Goal: Task Accomplishment & Management: Complete application form

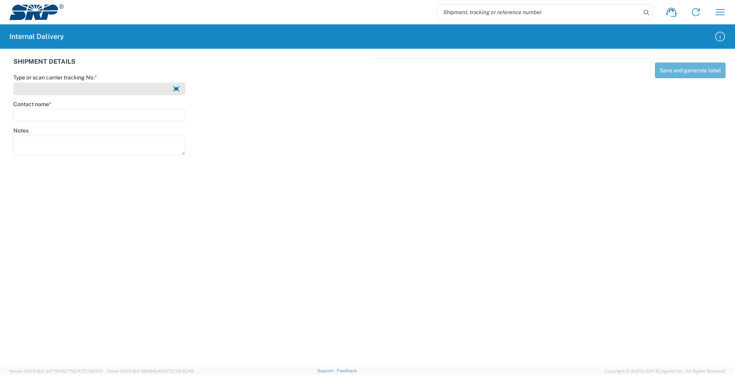
click at [45, 90] on input "Type or scan carrier tracking No. *" at bounding box center [99, 88] width 172 height 13
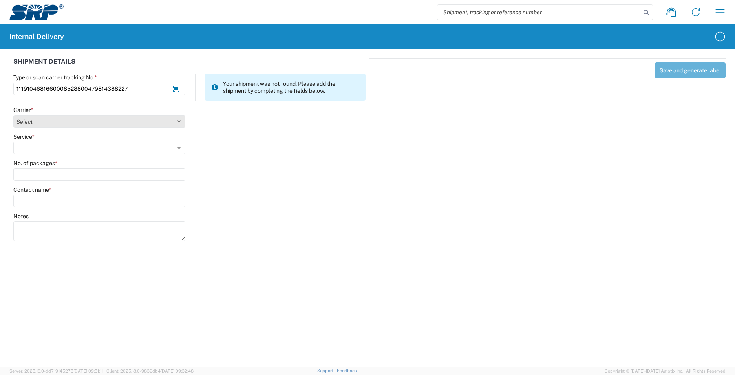
type input "1119104681660008528800479814388227"
click at [48, 124] on select "Select AcctPay Amazon Logistics ATI Trucking BC Dimerco Logistics Empire Southw…" at bounding box center [99, 121] width 172 height 13
select select "5"
click at [13, 115] on select "Select AcctPay Amazon Logistics ATI Trucking BC Dimerco Logistics Empire Southw…" at bounding box center [99, 121] width 172 height 13
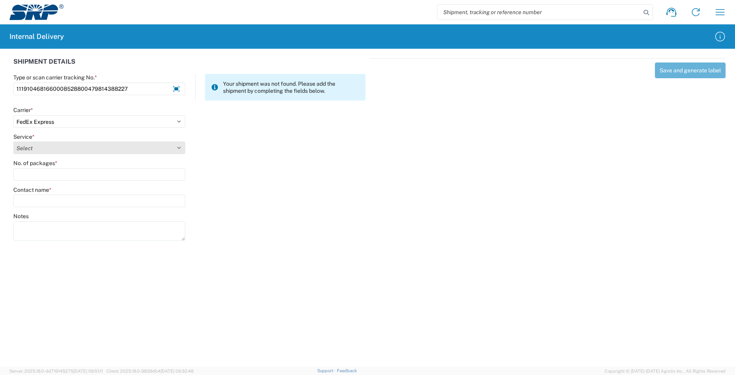
click at [42, 149] on select "Select 1Day Freight 2Day 2Day AM 2Day AM One Rate 2Day Freight 2Day One Rate 3 …" at bounding box center [99, 147] width 172 height 13
select select "8"
click at [64, 148] on select "Select 1Day Freight 2Day 2Day AM 2Day AM One Rate 2Day Freight 2Day One Rate 3 …" at bounding box center [99, 147] width 172 height 13
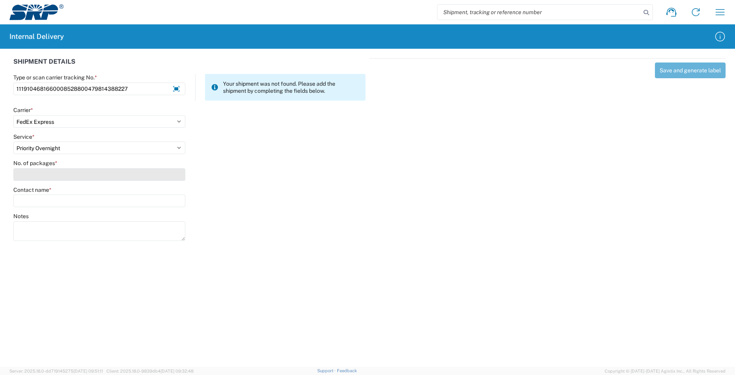
click at [50, 174] on input "No. of packages *" at bounding box center [99, 174] width 172 height 13
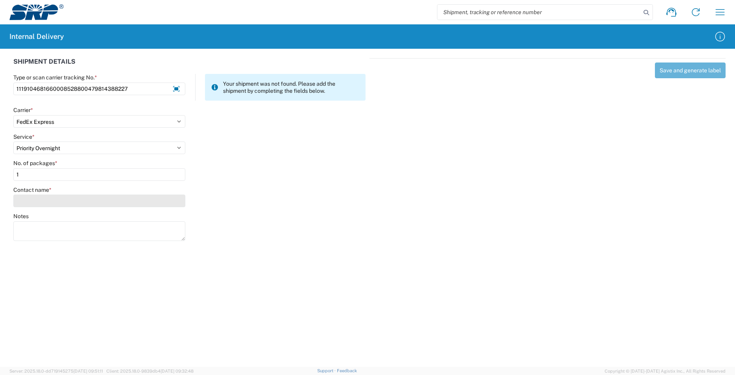
type input "1"
click at [43, 198] on input "Contact name *" at bounding box center [99, 200] width 172 height 13
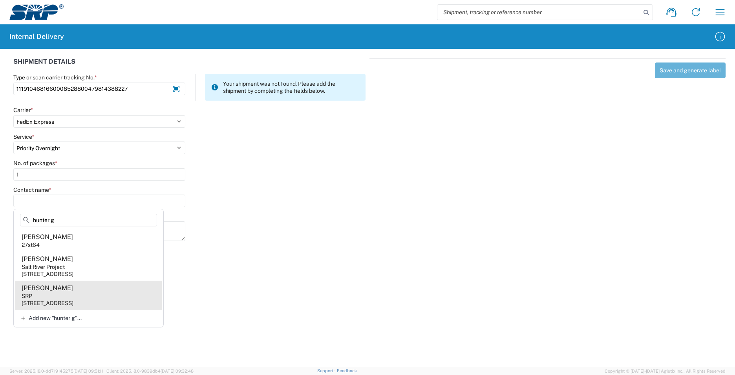
type input "hunter g"
click at [114, 297] on agx-address-suggestion-item "Hunter Goetz SRP 1667 N Priest Dr, TSB202, Tempe, AZ, 85281, US" at bounding box center [88, 294] width 147 height 29
type input "Hunter Goetz"
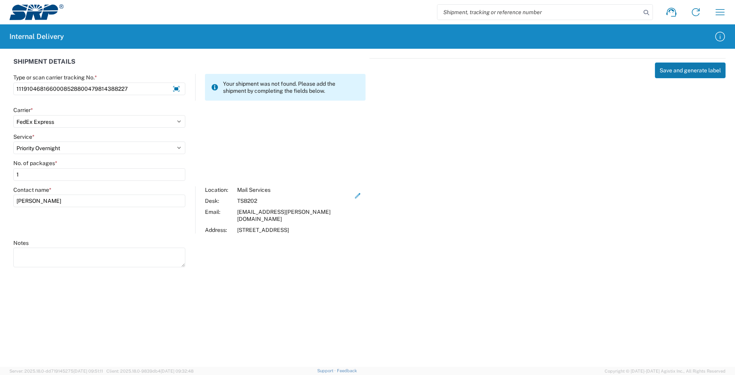
click at [702, 68] on button "Save and generate label" at bounding box center [690, 70] width 71 height 16
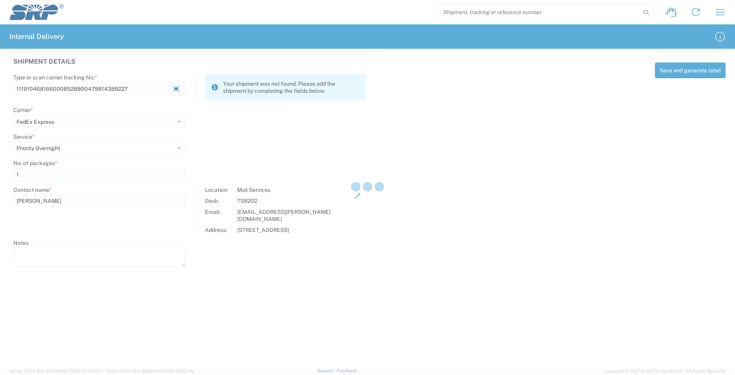
select select
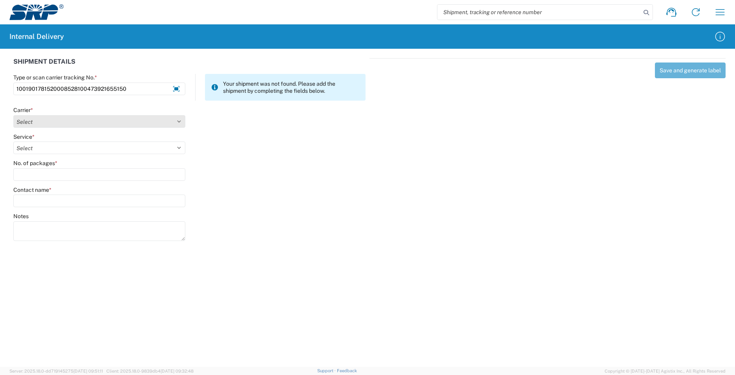
type input "1001901781520008528100473921655150"
click at [32, 119] on select "Select AcctPay Amazon Logistics ATI Trucking BC Dimerco Logistics Empire Southw…" at bounding box center [99, 121] width 172 height 13
select select "5"
click at [13, 115] on select "Select AcctPay Amazon Logistics ATI Trucking BC Dimerco Logistics Empire Southw…" at bounding box center [99, 121] width 172 height 13
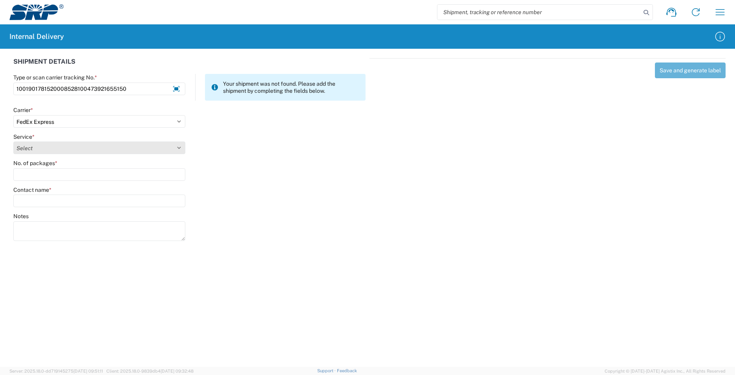
click at [31, 148] on select "Select 1Day Freight 2Day 2Day AM 2Day AM One Rate 2Day Freight 2Day One Rate 3 …" at bounding box center [99, 147] width 172 height 13
select select "7"
click at [31, 148] on select "Select 1Day Freight 2Day 2Day AM 2Day AM One Rate 2Day Freight 2Day One Rate 3 …" at bounding box center [99, 147] width 172 height 13
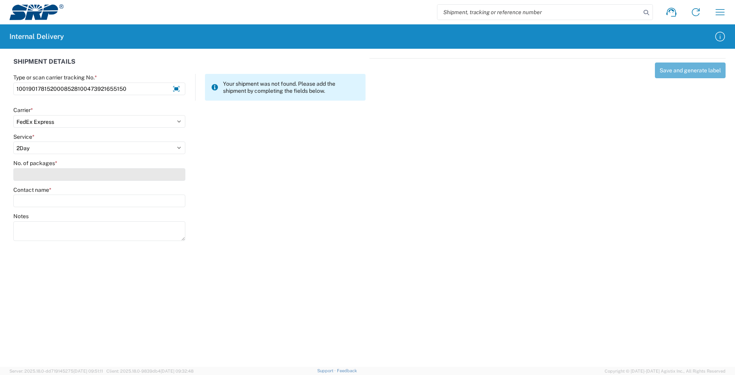
click at [33, 170] on input "No. of packages *" at bounding box center [99, 174] width 172 height 13
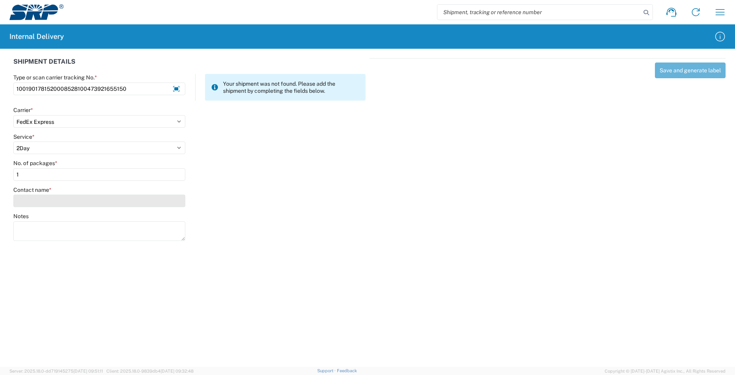
type input "1"
click at [39, 202] on input "Contact name *" at bounding box center [99, 200] width 172 height 13
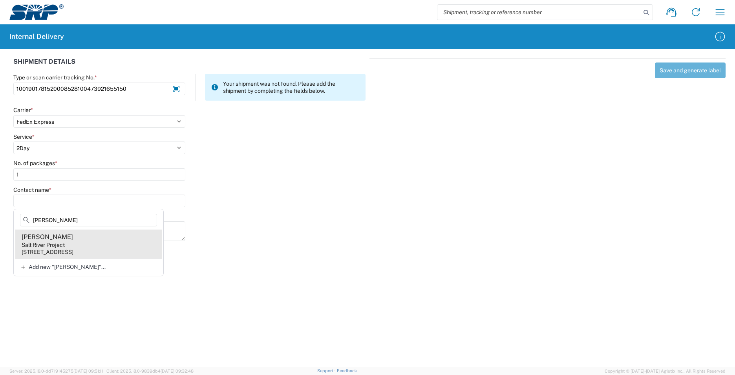
type input "munn"
click at [106, 244] on agx-address-suggestion-item "Wendy Munn Salt River Project 1511 N Project Dr, CUB236, Tempe, AZ, 85281, US" at bounding box center [88, 243] width 147 height 29
type input "Wendy Munn"
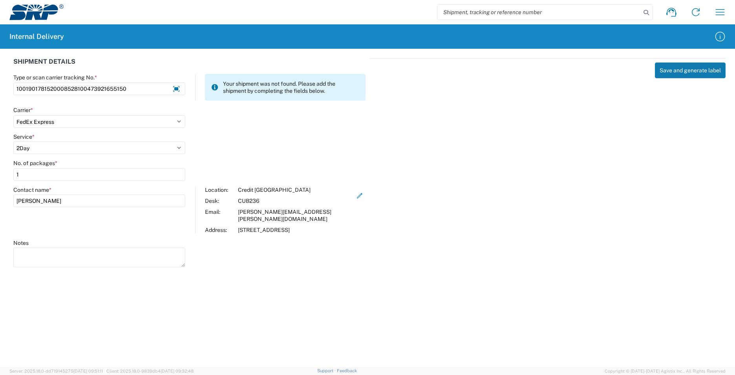
click at [696, 69] on button "Save and generate label" at bounding box center [690, 70] width 71 height 16
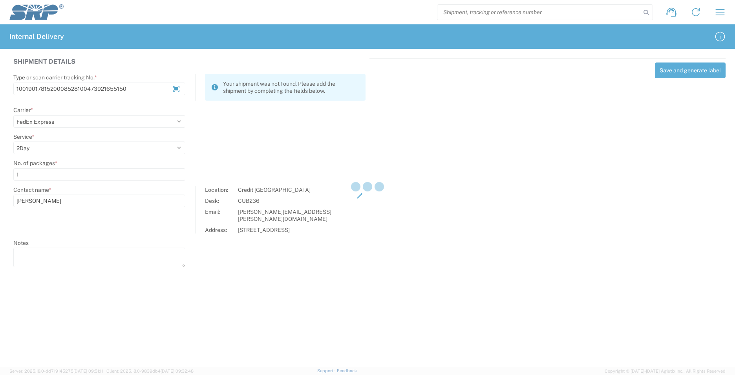
select select
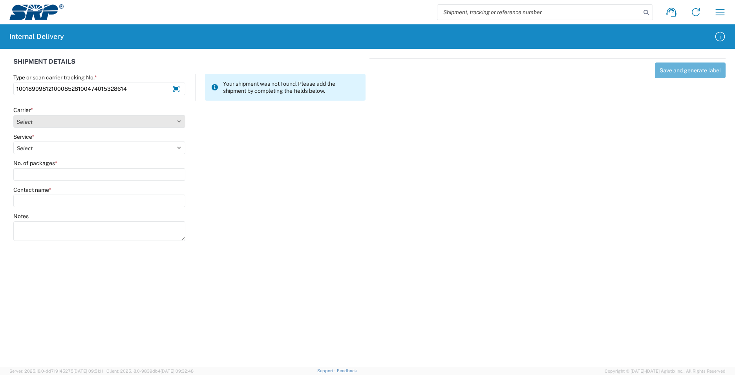
type input "1001899981210008528100474015328614"
click at [68, 121] on select "Select AcctPay Amazon Logistics ATI Trucking BC Dimerco Logistics Empire Southw…" at bounding box center [99, 121] width 172 height 13
select select "5"
click at [13, 115] on select "Select AcctPay Amazon Logistics ATI Trucking BC Dimerco Logistics Empire Southw…" at bounding box center [99, 121] width 172 height 13
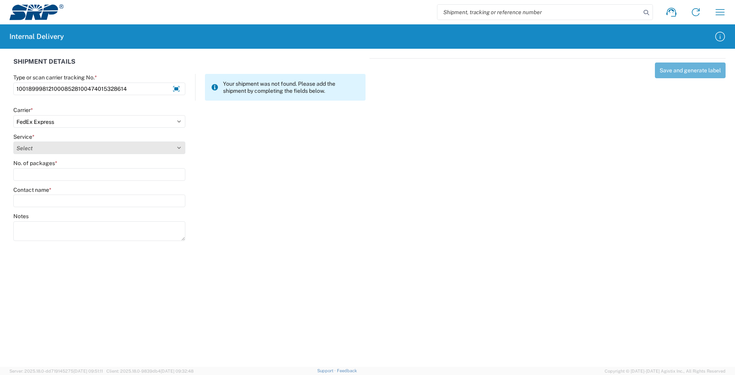
click at [46, 148] on select "Select 1Day Freight 2Day 2Day AM 2Day AM One Rate 2Day Freight 2Day One Rate 3 …" at bounding box center [99, 147] width 172 height 13
select select "8"
click at [47, 149] on select "Select 1Day Freight 2Day 2Day AM 2Day AM One Rate 2Day Freight 2Day One Rate 3 …" at bounding box center [99, 147] width 172 height 13
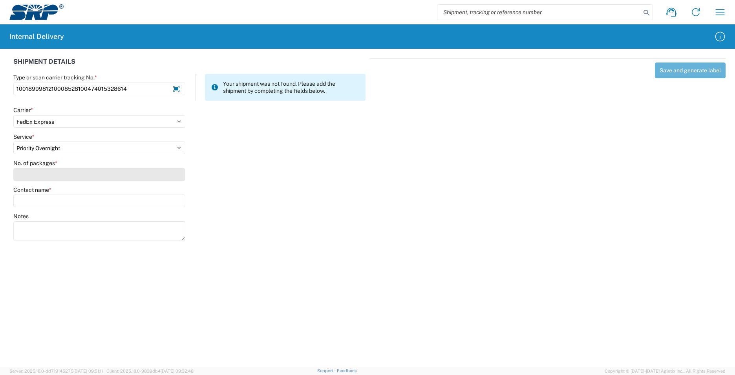
click at [47, 171] on input "No. of packages *" at bounding box center [99, 174] width 172 height 13
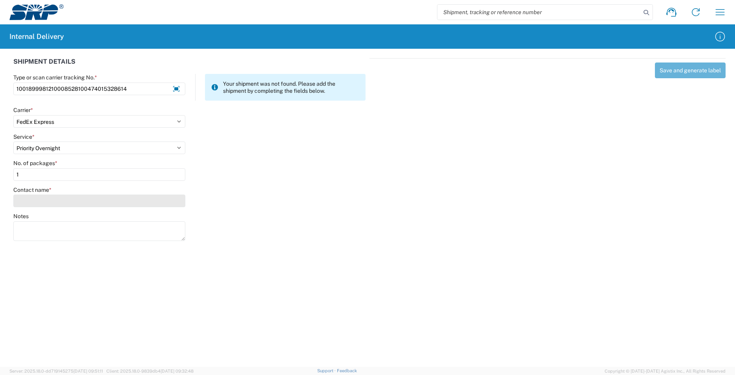
type input "1"
click at [42, 201] on input "Contact name *" at bounding box center [99, 200] width 172 height 13
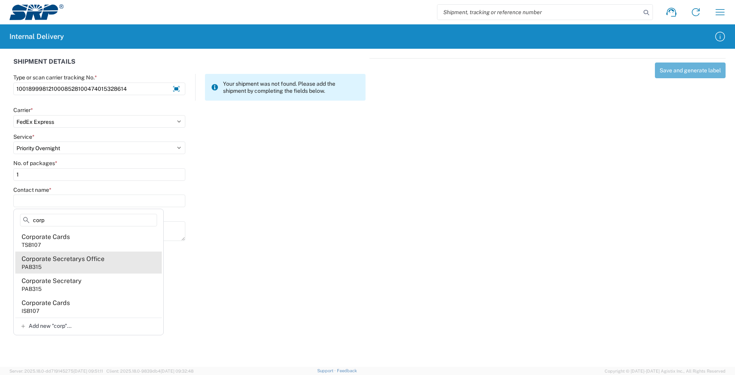
type input "corp"
click at [83, 264] on agx-address-suggestion-item "Corporate Secretarys Office PAB315" at bounding box center [88, 262] width 147 height 22
type input "Corporate Secretarys Office"
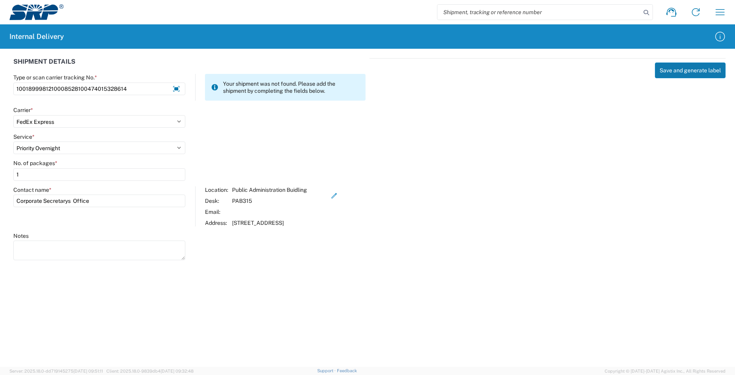
click at [686, 74] on button "Save and generate label" at bounding box center [690, 70] width 71 height 16
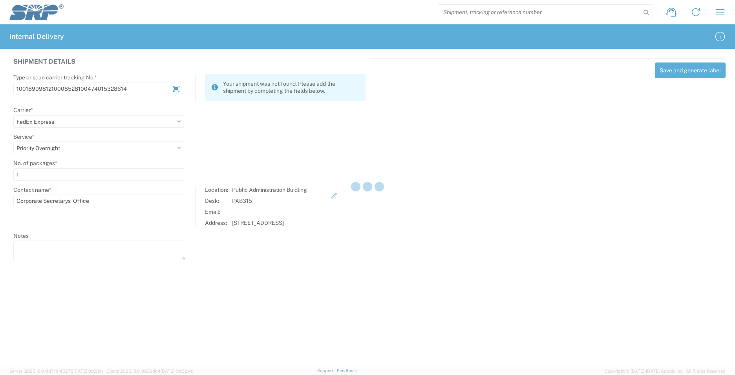
select select
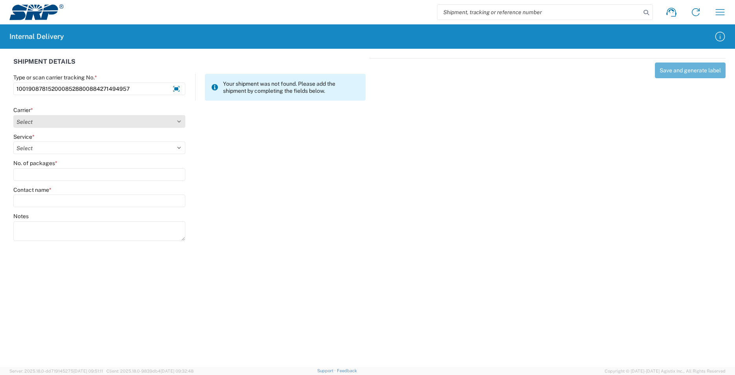
type input "1001908781520008528800884271494957"
click at [25, 124] on select "Select AcctPay Amazon Logistics ATI Trucking BC Dimerco Logistics Empire Southw…" at bounding box center [99, 121] width 172 height 13
select select "5"
click at [13, 115] on select "Select AcctPay Amazon Logistics ATI Trucking BC Dimerco Logistics Empire Southw…" at bounding box center [99, 121] width 172 height 13
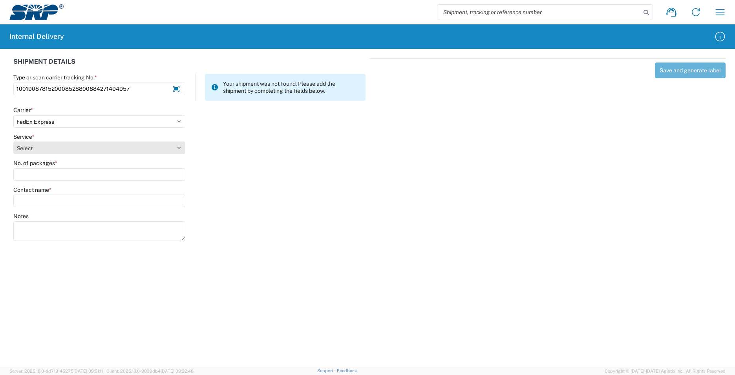
click at [38, 149] on select "Select 1Day Freight 2Day 2Day AM 2Day AM One Rate 2Day Freight 2Day One Rate 3 …" at bounding box center [99, 147] width 172 height 13
select select "7"
click at [38, 150] on select "Select 1Day Freight 2Day 2Day AM 2Day AM One Rate 2Day Freight 2Day One Rate 3 …" at bounding box center [99, 147] width 172 height 13
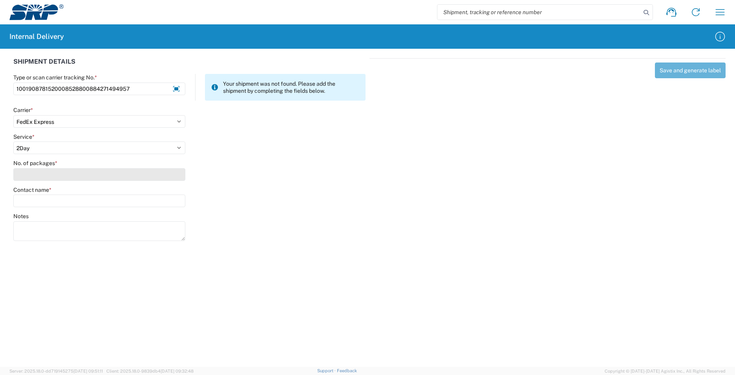
click at [40, 174] on input "No. of packages *" at bounding box center [99, 174] width 172 height 13
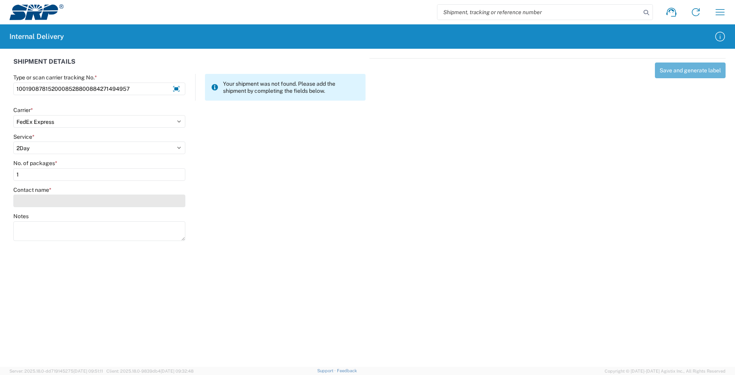
type input "1"
click at [35, 204] on input "Contact name *" at bounding box center [99, 200] width 172 height 13
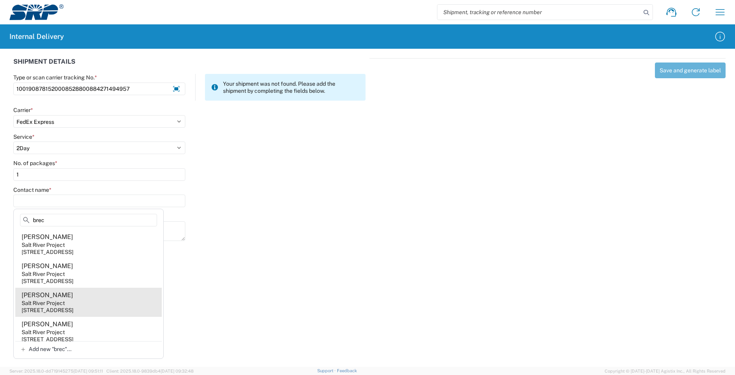
type input "brec"
click at [73, 307] on div "1500 N Mill Ave, PAB15W, Tempe, AZ, 85281, US" at bounding box center [48, 309] width 52 height 7
type input "Jeff Breckon"
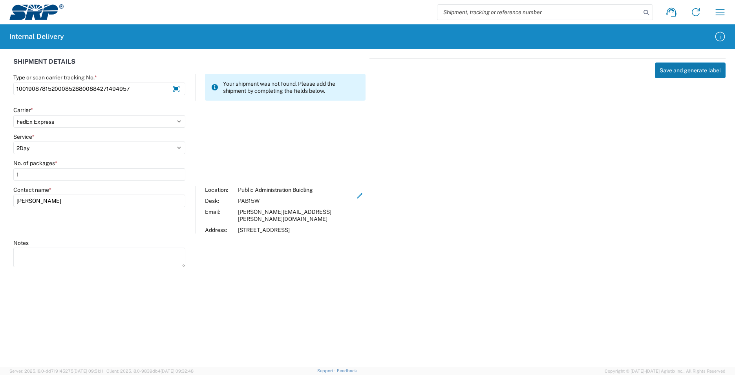
click at [665, 66] on button "Save and generate label" at bounding box center [690, 70] width 71 height 16
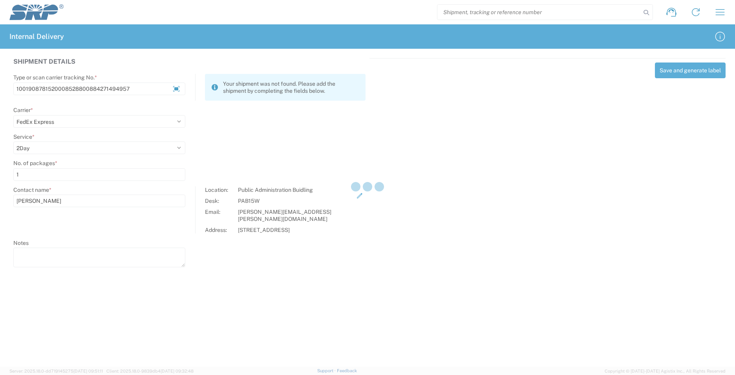
select select
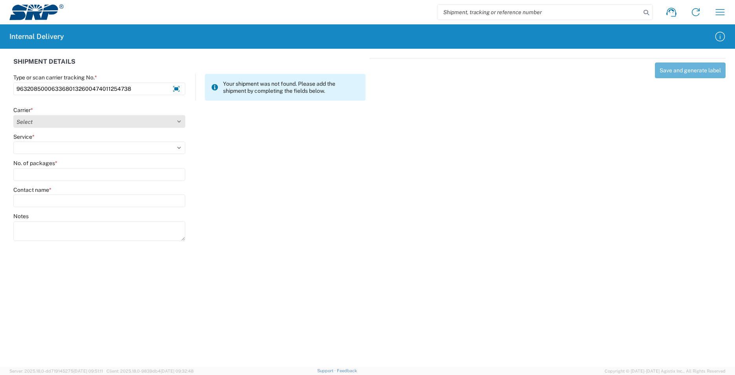
type input "9632085000633680132600474011254738"
click at [37, 124] on select "Select AcctPay Amazon Logistics ATI Trucking BC Dimerco Logistics Empire Southw…" at bounding box center [99, 121] width 172 height 13
select select "5"
click at [13, 115] on select "Select AcctPay Amazon Logistics ATI Trucking BC Dimerco Logistics Empire Southw…" at bounding box center [99, 121] width 172 height 13
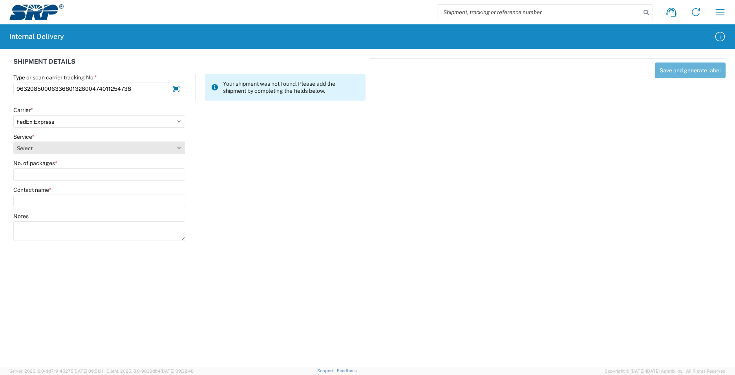
click at [40, 147] on select "Select 1Day Freight 2Day 2Day AM 2Day AM One Rate 2Day Freight 2Day One Rate 3 …" at bounding box center [99, 147] width 172 height 13
select select "12"
click at [40, 147] on select "Select 1Day Freight 2Day 2Day AM 2Day AM One Rate 2Day Freight 2Day One Rate 3 …" at bounding box center [99, 147] width 172 height 13
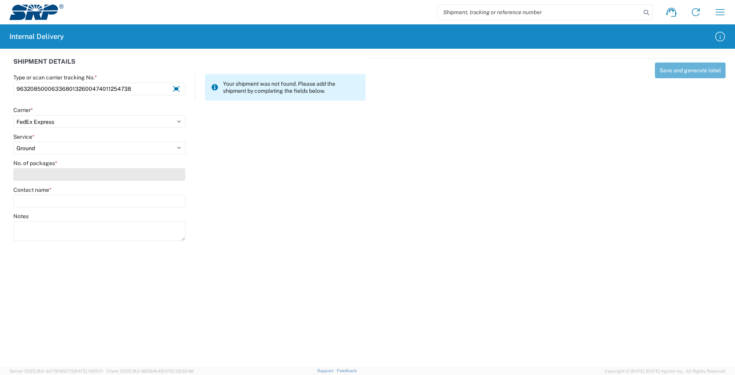
click at [31, 175] on input "No. of packages *" at bounding box center [99, 174] width 172 height 13
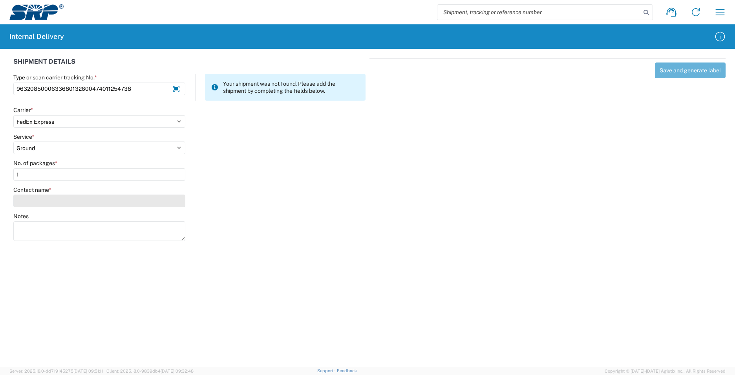
type input "1"
click at [35, 202] on input "Contact name *" at bounding box center [99, 200] width 172 height 13
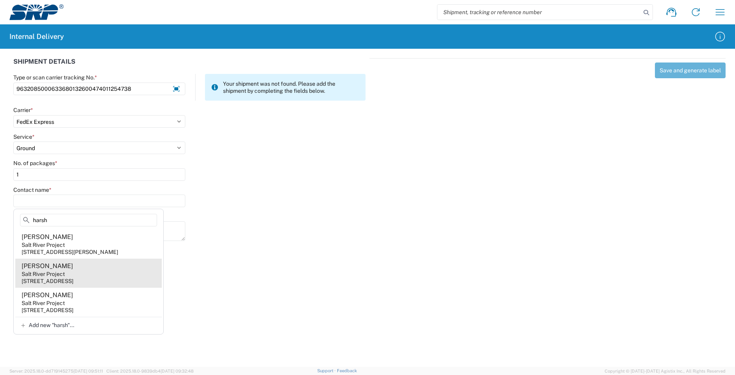
type input "harsh"
click at [81, 273] on agx-address-suggestion-item "[PERSON_NAME] Salt River Project [STREET_ADDRESS]" at bounding box center [88, 272] width 147 height 29
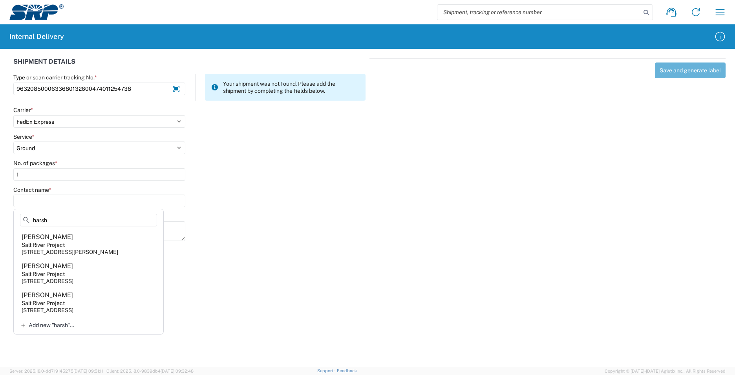
type input "[PERSON_NAME]"
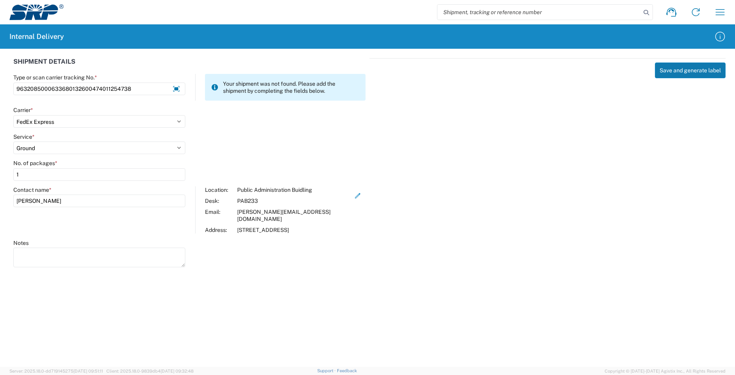
click at [683, 73] on button "Save and generate label" at bounding box center [690, 70] width 71 height 16
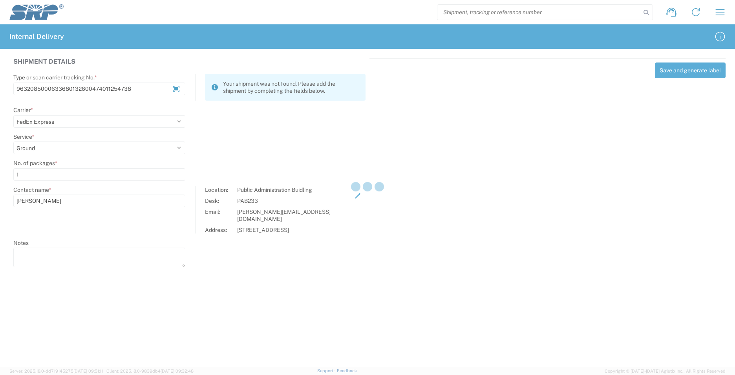
select select
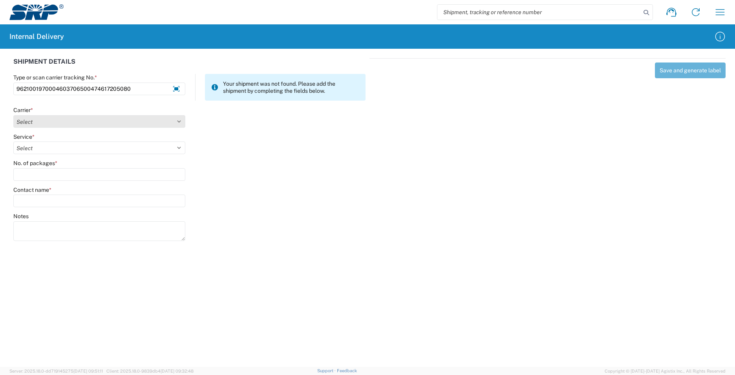
type input "9621001970004603706500474617205080"
click at [91, 126] on select "Select AcctPay Amazon Logistics ATI Trucking BC Dimerco Logistics Empire Southw…" at bounding box center [99, 121] width 172 height 13
select select "5"
click at [13, 115] on select "Select AcctPay Amazon Logistics ATI Trucking BC Dimerco Logistics Empire Southw…" at bounding box center [99, 121] width 172 height 13
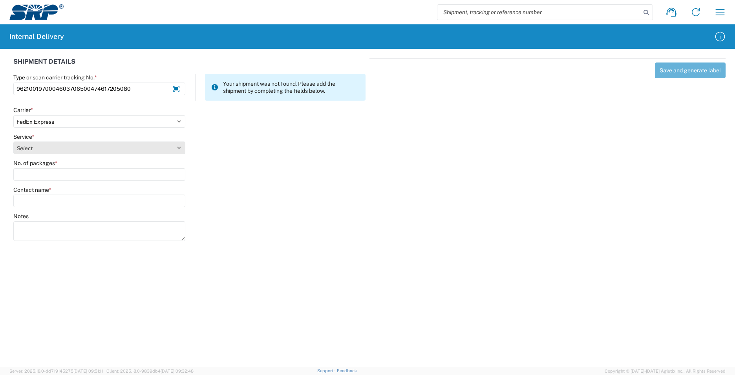
click at [39, 149] on select "Select 1Day Freight 2Day 2Day AM 2Day AM One Rate 2Day Freight 2Day One Rate 3 …" at bounding box center [99, 147] width 172 height 13
select select "12"
click at [39, 149] on select "Select 1Day Freight 2Day 2Day AM 2Day AM One Rate 2Day Freight 2Day One Rate 3 …" at bounding box center [99, 147] width 172 height 13
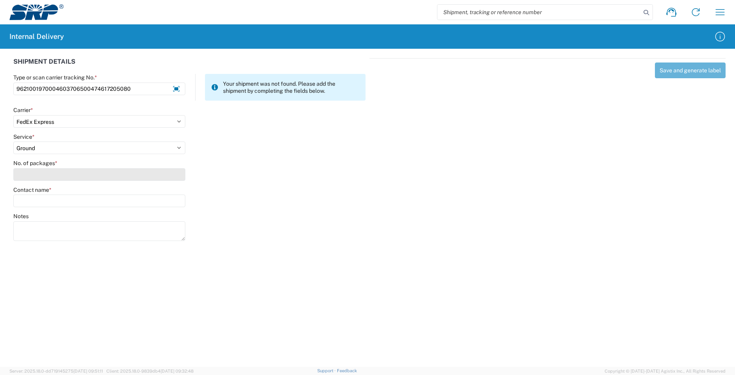
click at [35, 173] on input "No. of packages *" at bounding box center [99, 174] width 172 height 13
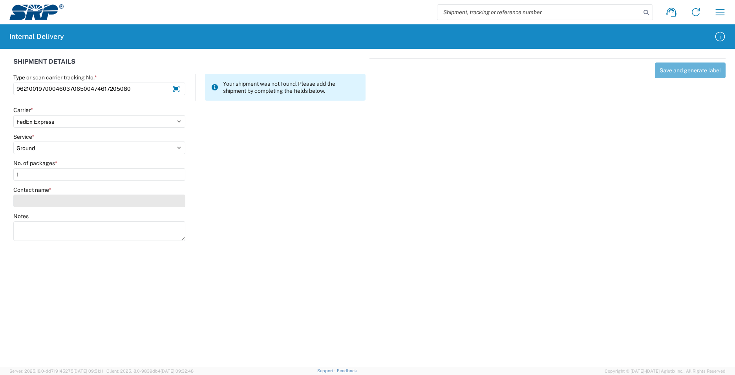
type input "1"
click at [38, 197] on input "Contact name *" at bounding box center [99, 200] width 172 height 13
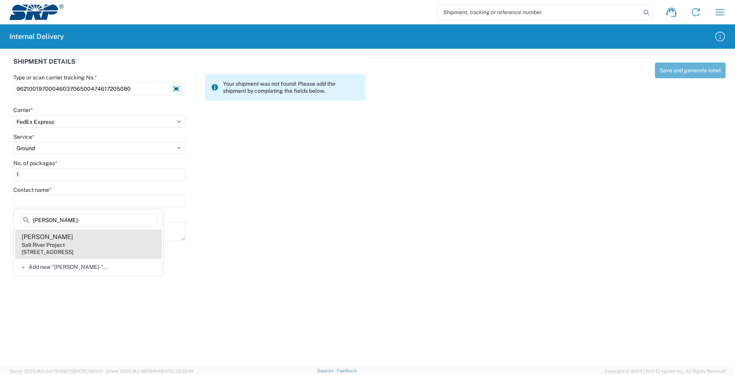
type input "[PERSON_NAME]-"
click at [73, 248] on div "[STREET_ADDRESS]" at bounding box center [48, 251] width 52 height 7
type input "[PERSON_NAME]"
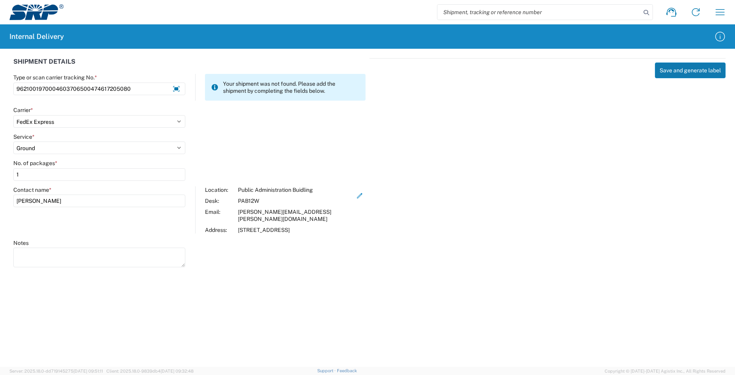
click at [688, 72] on button "Save and generate label" at bounding box center [690, 70] width 71 height 16
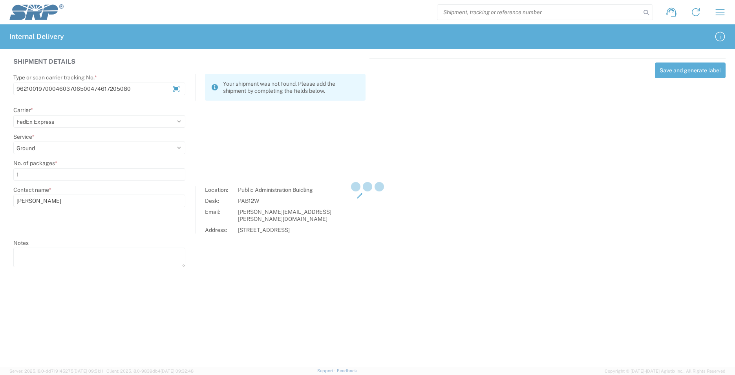
select select
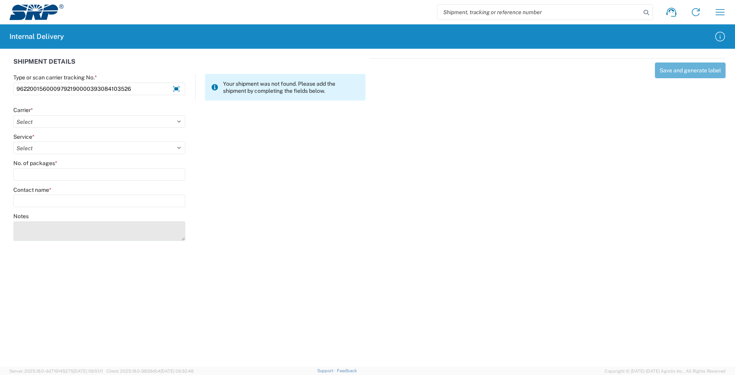
type input "9622001560009792190000393084103526"
click at [77, 229] on textarea "Notes" at bounding box center [99, 231] width 172 height 20
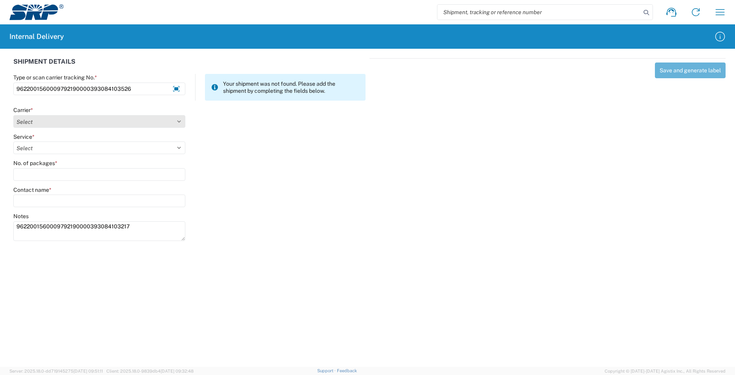
type textarea "9622001560009792190000393084103217"
click at [44, 118] on select "Select AcctPay Amazon Logistics ATI Trucking BC Dimerco Logistics Empire Southw…" at bounding box center [99, 121] width 172 height 13
select select "5"
click at [13, 115] on select "Select AcctPay Amazon Logistics ATI Trucking BC Dimerco Logistics Empire Southw…" at bounding box center [99, 121] width 172 height 13
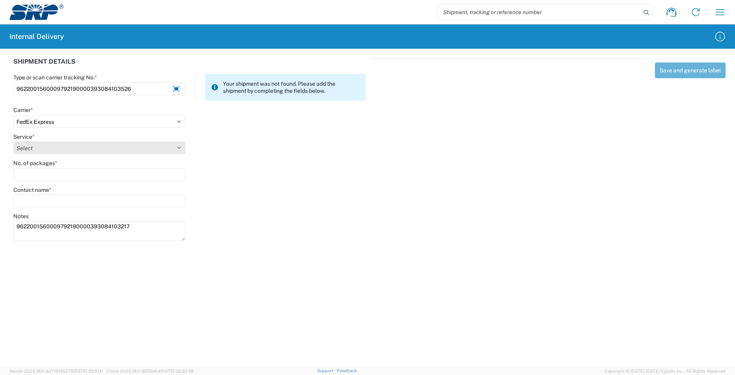
click at [37, 147] on select "Select 1Day Freight 2Day 2Day AM 2Day AM One Rate 2Day Freight 2Day One Rate 3 …" at bounding box center [99, 147] width 172 height 13
select select "12"
click at [37, 147] on select "Select 1Day Freight 2Day 2Day AM 2Day AM One Rate 2Day Freight 2Day One Rate 3 …" at bounding box center [99, 147] width 172 height 13
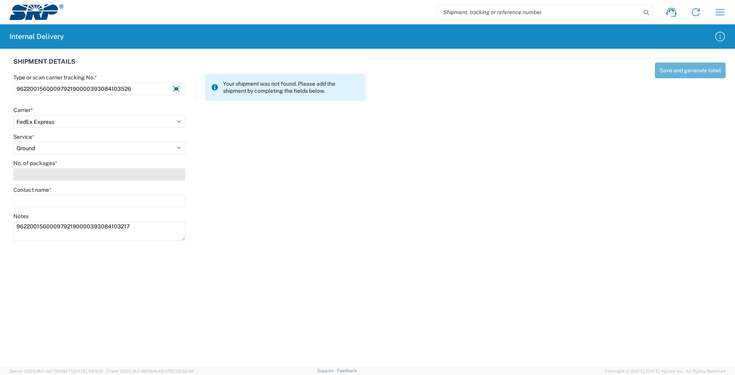
click at [37, 176] on input "No. of packages *" at bounding box center [99, 174] width 172 height 13
type input "1"
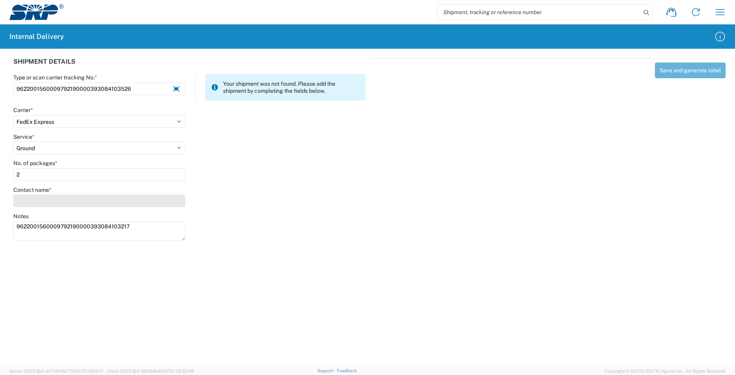
type input "2"
click at [41, 200] on input "Contact name *" at bounding box center [99, 200] width 172 height 13
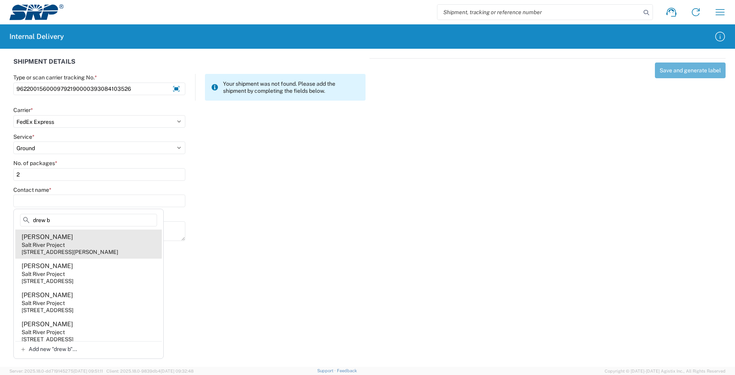
type input "drew b"
click at [117, 243] on agx-address-suggestion-item "[PERSON_NAME] Salt River Project [STREET_ADDRESS][PERSON_NAME]" at bounding box center [88, 243] width 147 height 29
type input "[PERSON_NAME]"
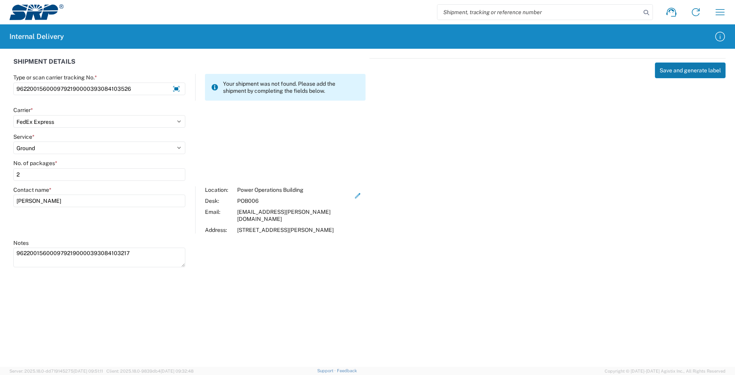
click at [674, 70] on button "Save and generate label" at bounding box center [690, 70] width 71 height 16
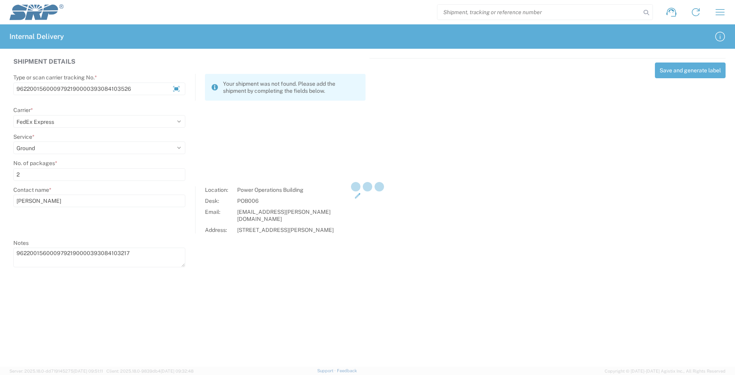
select select
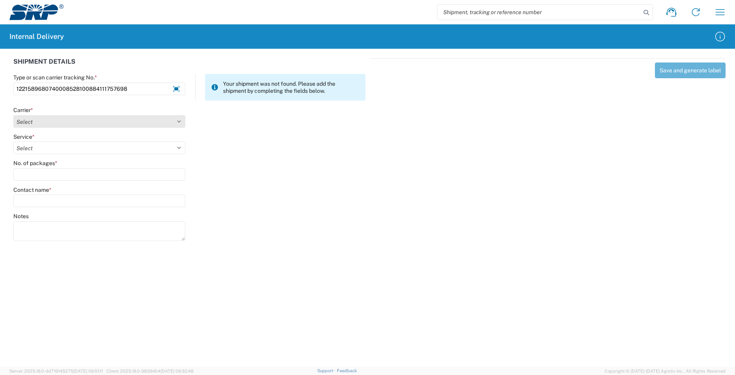
type input "1221589680740008528100884111757698"
click at [32, 124] on select "Select AcctPay Amazon Logistics ATI Trucking BC Dimerco Logistics Empire Southw…" at bounding box center [99, 121] width 172 height 13
select select "5"
click at [13, 115] on select "Select AcctPay Amazon Logistics ATI Trucking BC Dimerco Logistics Empire Southw…" at bounding box center [99, 121] width 172 height 13
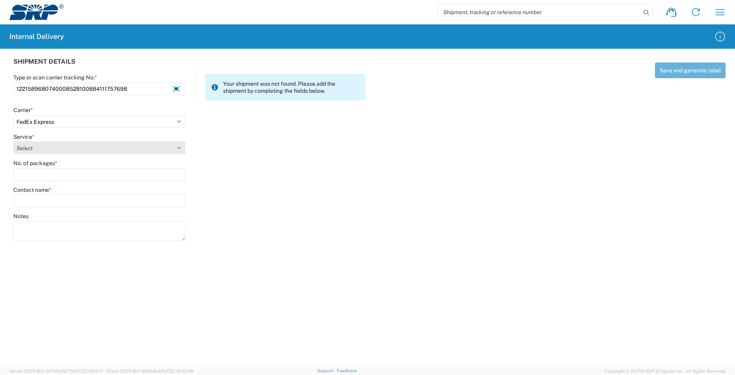
click at [33, 149] on select "Select 1Day Freight 2Day 2Day AM 2Day AM One Rate 2Day Freight 2Day One Rate 3 …" at bounding box center [99, 147] width 172 height 13
select select "12"
click at [33, 149] on select "Select 1Day Freight 2Day 2Day AM 2Day AM One Rate 2Day Freight 2Day One Rate 3 …" at bounding box center [99, 147] width 172 height 13
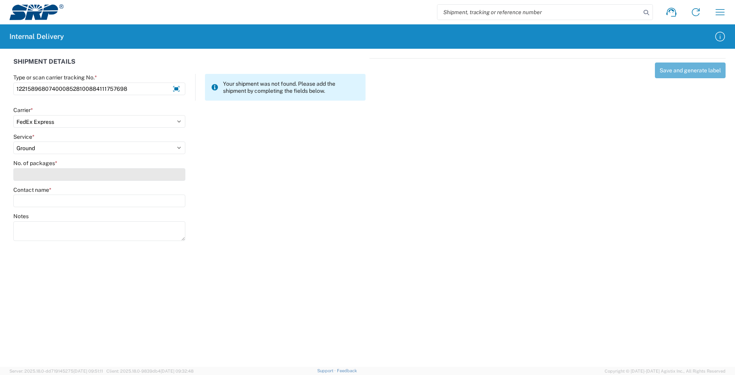
click at [31, 172] on input "No. of packages *" at bounding box center [99, 174] width 172 height 13
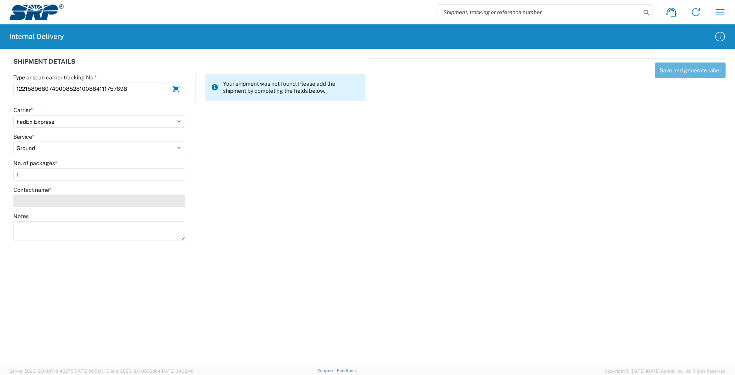
type input "1"
click at [35, 202] on input "Contact name *" at bounding box center [99, 200] width 172 height 13
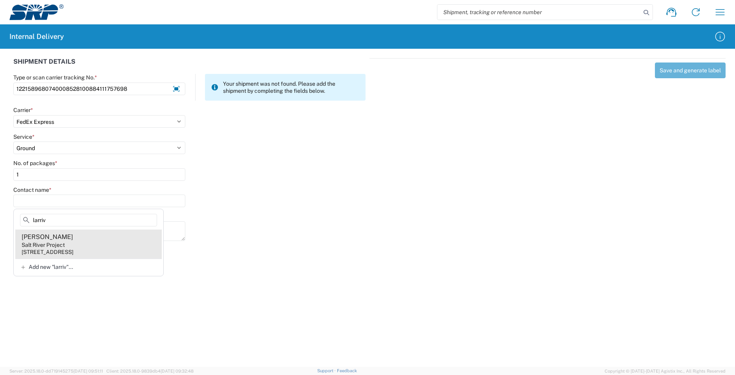
type input "larriv"
click at [93, 241] on agx-address-suggestion-item "[PERSON_NAME] Salt River Project [STREET_ADDRESS]" at bounding box center [88, 243] width 147 height 29
type input "[PERSON_NAME]"
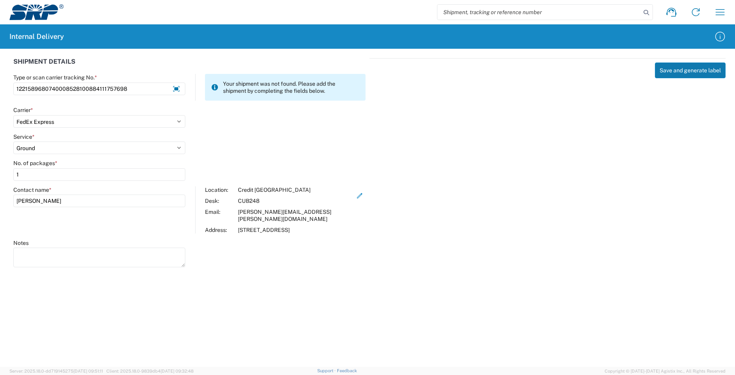
click at [693, 69] on button "Save and generate label" at bounding box center [690, 70] width 71 height 16
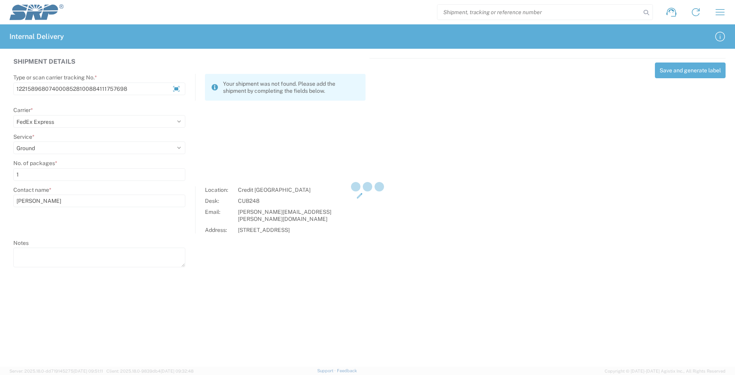
select select
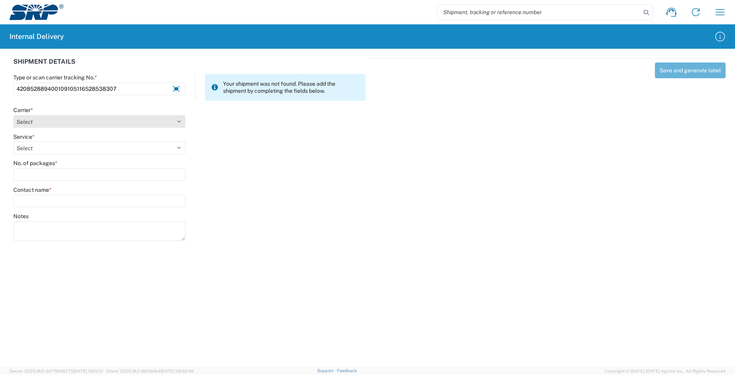
type input "420852889400109105116528538307"
click at [32, 123] on select "Select AcctPay Amazon Logistics ATI Trucking BC Dimerco Logistics Empire Southw…" at bounding box center [99, 121] width 172 height 13
select select "137"
click at [13, 115] on select "Select AcctPay Amazon Logistics ATI Trucking BC Dimerco Logistics Empire Southw…" at bounding box center [99, 121] width 172 height 13
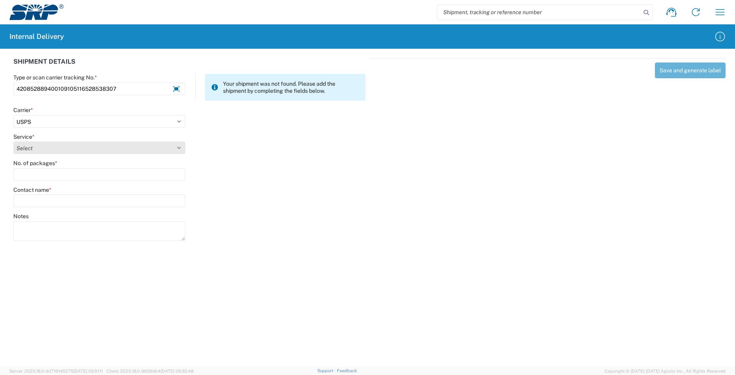
click at [31, 149] on select "Select 3 - 5 Day Bound Printed Matter Express Mail Flat-Rate Envelope Express M…" at bounding box center [99, 147] width 172 height 13
select select "17817"
click at [31, 149] on select "Select 3 - 5 Day Bound Printed Matter Express Mail Flat-Rate Envelope Express M…" at bounding box center [99, 147] width 172 height 13
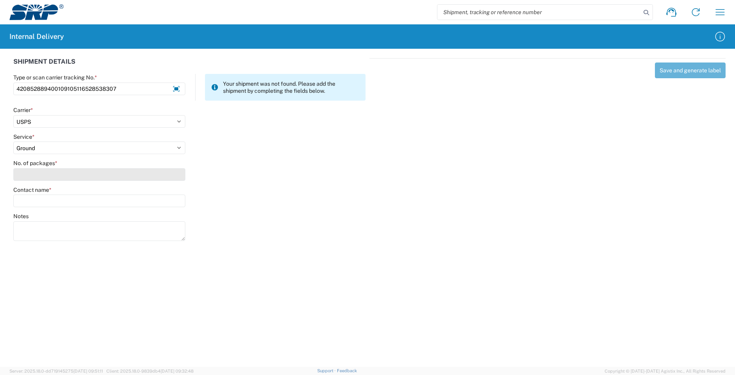
click at [26, 172] on input "No. of packages *" at bounding box center [99, 174] width 172 height 13
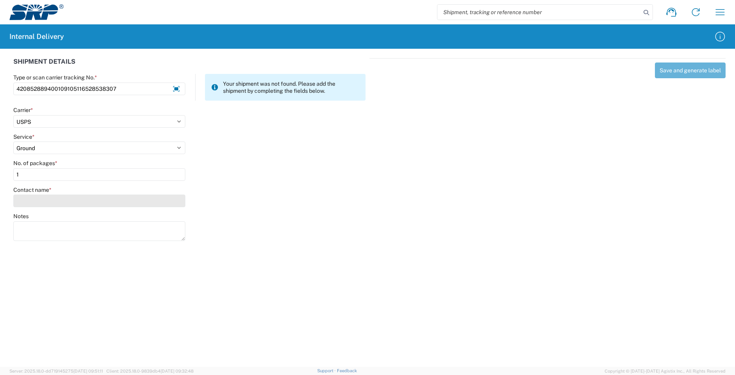
type input "1"
click at [35, 204] on input "Contact name *" at bounding box center [99, 200] width 172 height 13
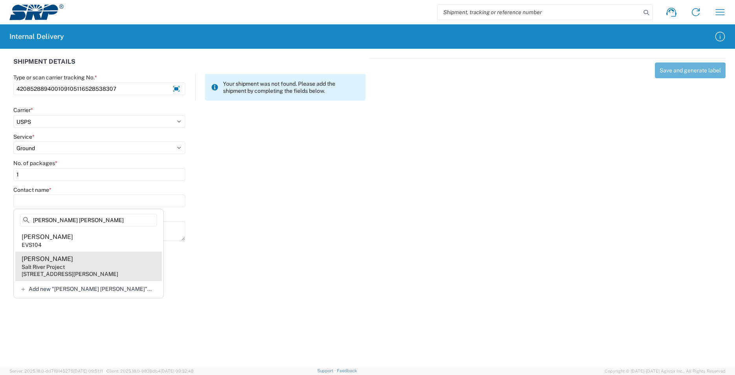
type input "[PERSON_NAME] [PERSON_NAME]"
click at [114, 270] on agx-address-suggestion-item "[PERSON_NAME] Salt River Project [STREET_ADDRESS][PERSON_NAME]" at bounding box center [88, 265] width 147 height 29
type input "[PERSON_NAME]"
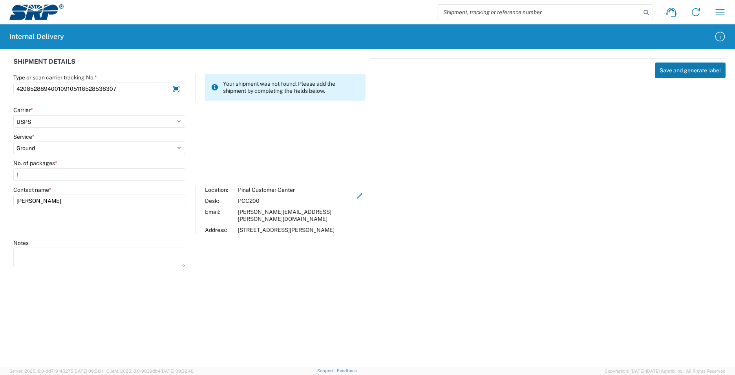
click at [702, 75] on button "Save and generate label" at bounding box center [690, 70] width 71 height 16
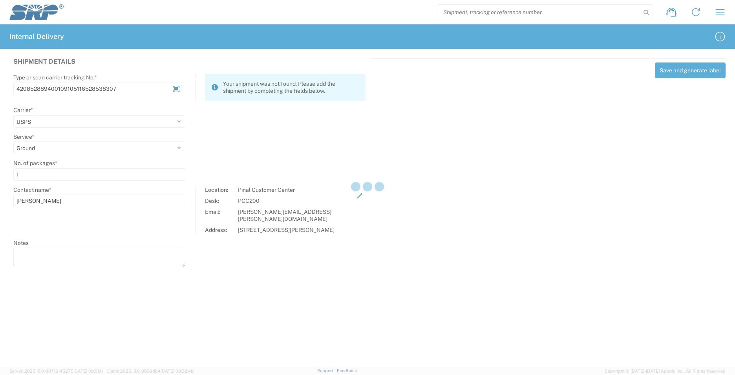
select select
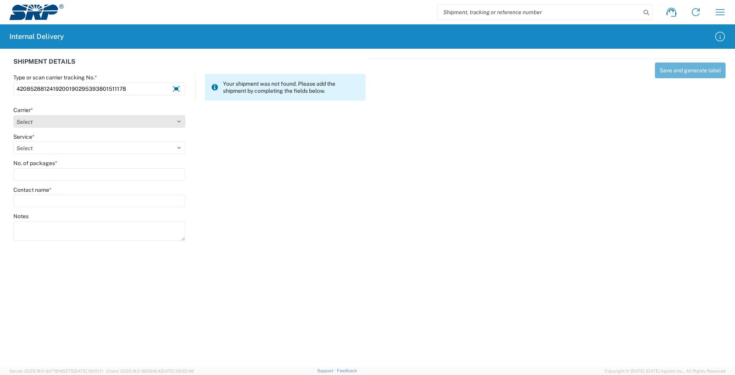
type input "4208528812419200190295393801511178"
click at [66, 124] on select "Select AcctPay Amazon Logistics ATI Trucking BC Dimerco Logistics Empire Southw…" at bounding box center [99, 121] width 172 height 13
select select "137"
click at [13, 115] on select "Select AcctPay Amazon Logistics ATI Trucking BC Dimerco Logistics Empire Southw…" at bounding box center [99, 121] width 172 height 13
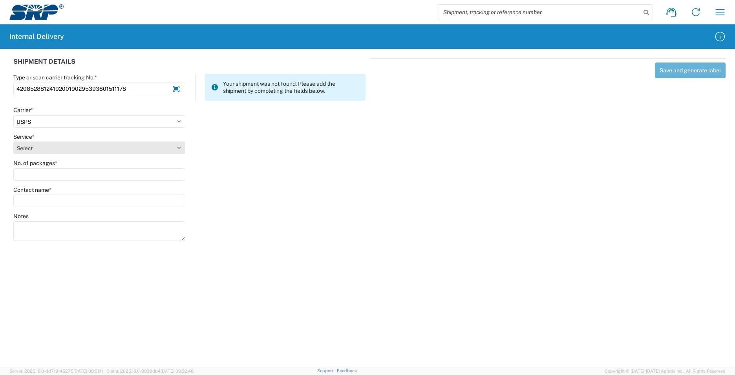
click at [42, 147] on select "Select 3 - 5 Day Bound Printed Matter Express Mail Flat-Rate Envelope Express M…" at bounding box center [99, 147] width 172 height 13
select select "17817"
click at [42, 147] on select "Select 3 - 5 Day Bound Printed Matter Express Mail Flat-Rate Envelope Express M…" at bounding box center [99, 147] width 172 height 13
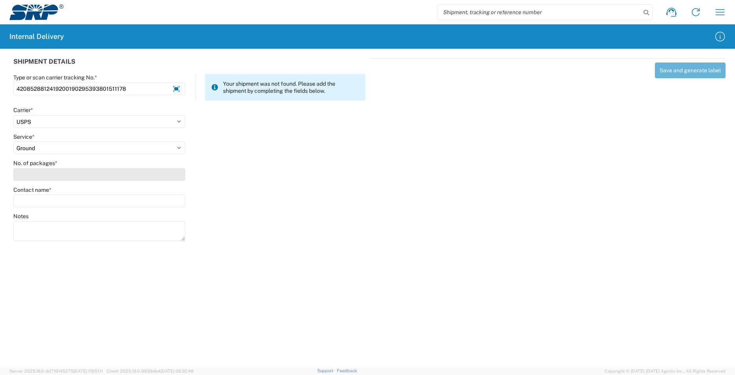
click at [36, 170] on input "No. of packages *" at bounding box center [99, 174] width 172 height 13
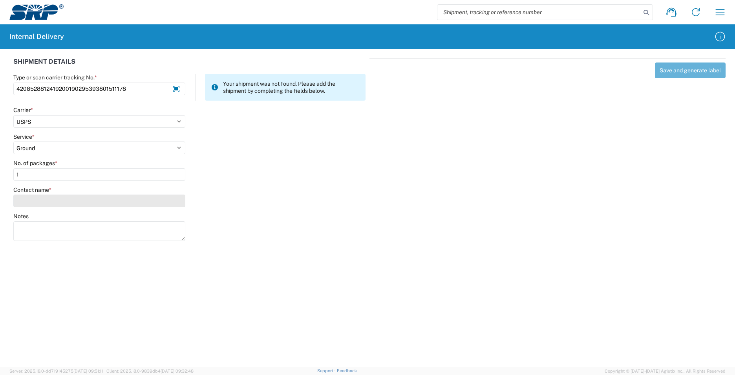
type input "1"
click at [39, 202] on input "Contact name *" at bounding box center [99, 200] width 172 height 13
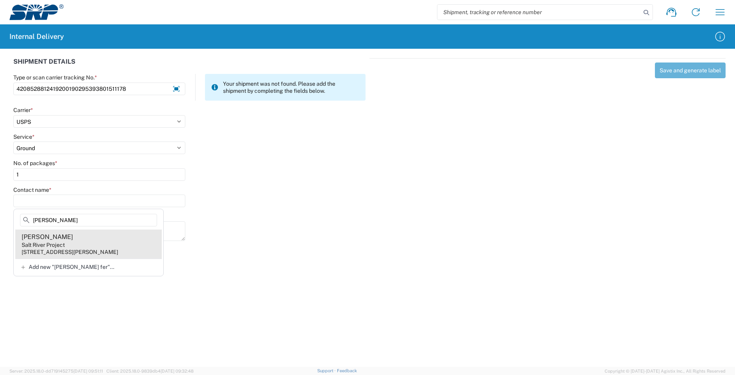
type input "[PERSON_NAME]"
click at [97, 245] on agx-address-suggestion-item "[PERSON_NAME] Salt River Project [STREET_ADDRESS][PERSON_NAME]" at bounding box center [88, 243] width 147 height 29
type input "[PERSON_NAME]"
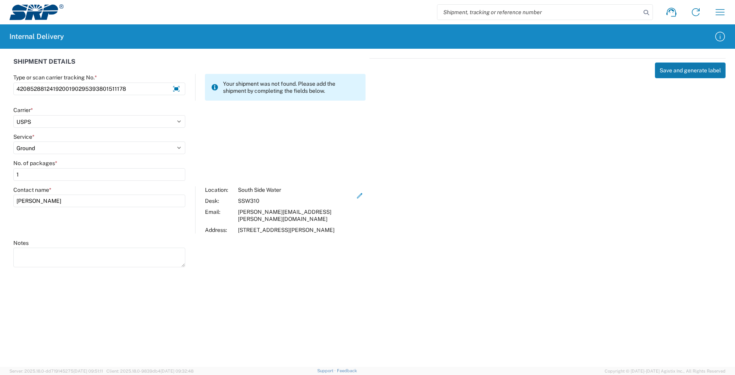
click at [678, 74] on button "Save and generate label" at bounding box center [690, 70] width 71 height 16
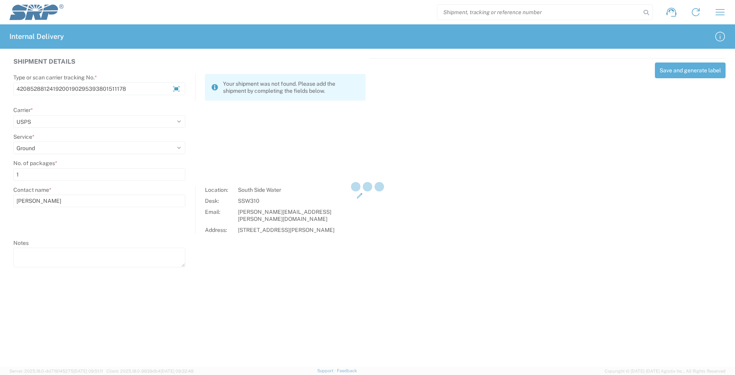
select select
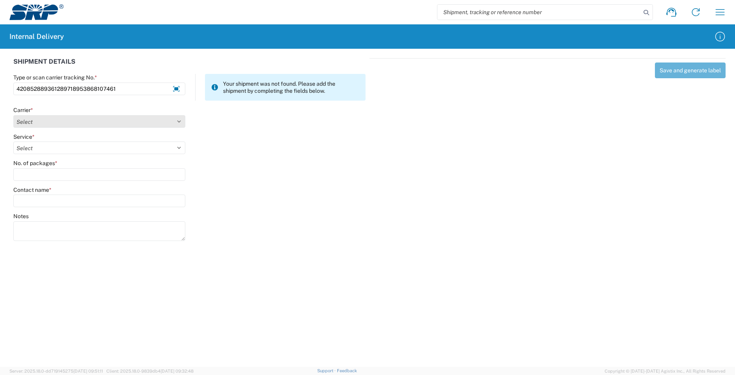
type input "420852889361289718953868107461"
click at [32, 119] on select "Select AcctPay Amazon Logistics ATI Trucking BC Dimerco Logistics Empire Southw…" at bounding box center [99, 121] width 172 height 13
select select "137"
click at [13, 115] on select "Select AcctPay Amazon Logistics ATI Trucking BC Dimerco Logistics Empire Southw…" at bounding box center [99, 121] width 172 height 13
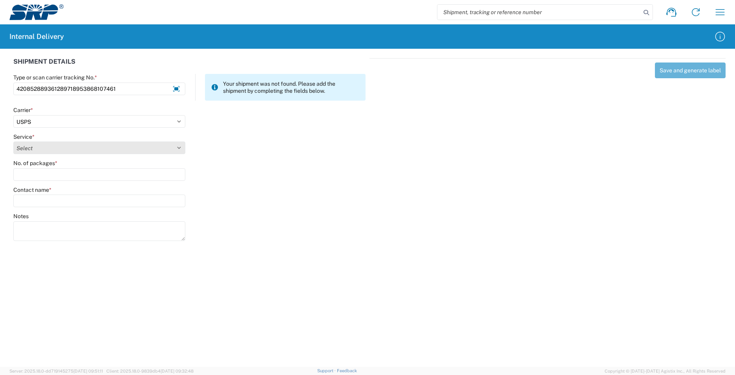
click at [46, 145] on select "Select 3 - 5 Day Bound Printed Matter Express Mail Flat-Rate Envelope Express M…" at bounding box center [99, 147] width 172 height 13
select select "17817"
click at [45, 145] on select "Select 3 - 5 Day Bound Printed Matter Express Mail Flat-Rate Envelope Express M…" at bounding box center [99, 147] width 172 height 13
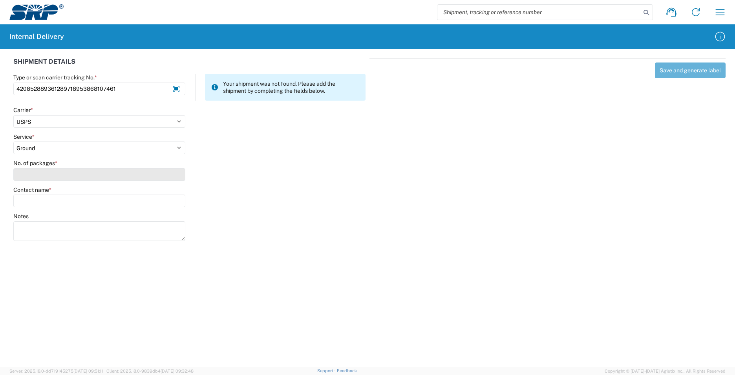
click at [32, 175] on input "No. of packages *" at bounding box center [99, 174] width 172 height 13
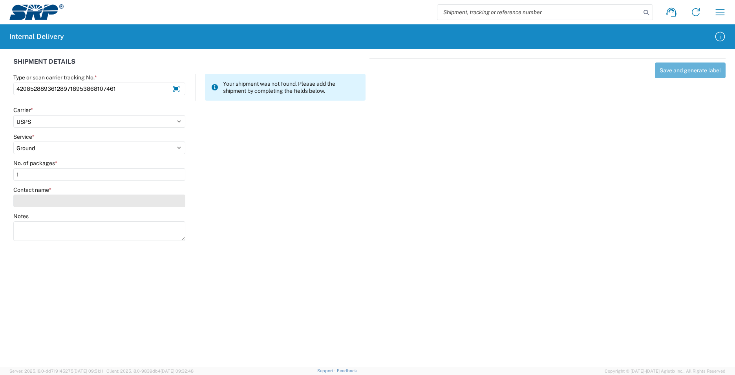
type input "1"
click at [30, 201] on input "Contact name *" at bounding box center [99, 200] width 172 height 13
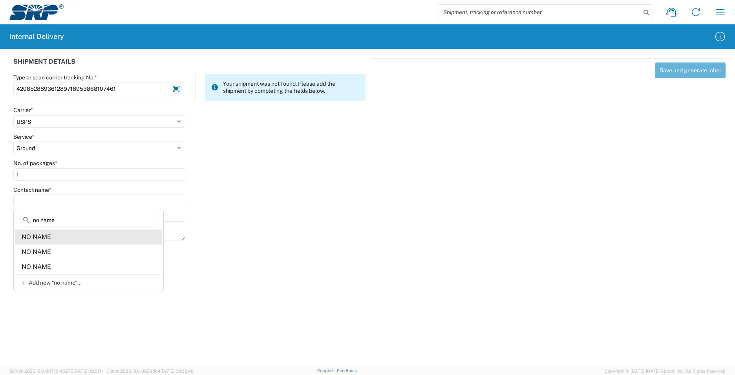
type input "no name"
click at [89, 235] on agx-address-suggestion-item "NO NAME" at bounding box center [88, 236] width 147 height 15
type input "NO NAME"
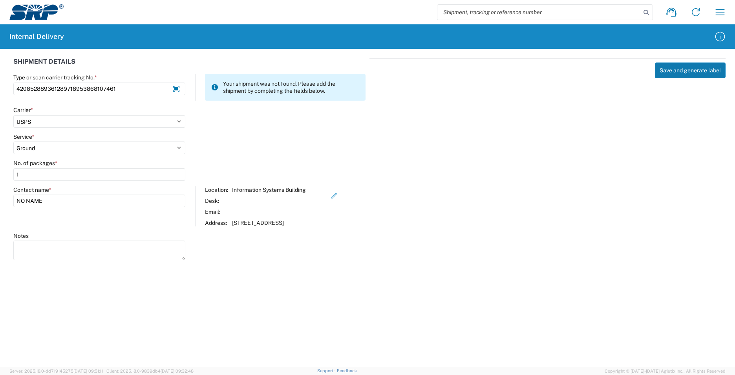
click at [676, 69] on button "Save and generate label" at bounding box center [690, 70] width 71 height 16
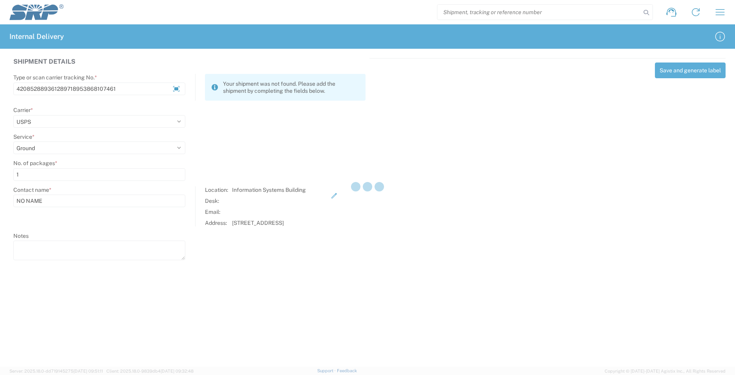
select select
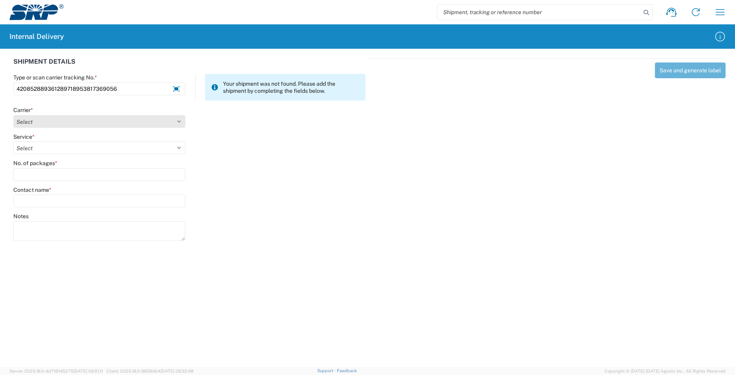
type input "420852889361289718953817369056"
click at [56, 125] on select "Select AcctPay Amazon Logistics ATI Trucking BC Dimerco Logistics Empire Southw…" at bounding box center [99, 121] width 172 height 13
select select "137"
click at [13, 115] on select "Select AcctPay Amazon Logistics ATI Trucking BC Dimerco Logistics Empire Southw…" at bounding box center [99, 121] width 172 height 13
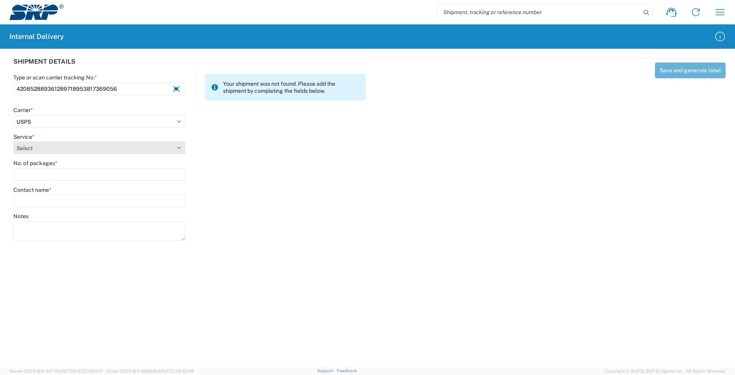
click at [52, 147] on select "Select 3 - 5 Day Bound Printed Matter Express Mail Flat-Rate Envelope Express M…" at bounding box center [99, 147] width 172 height 13
select select "17817"
click at [52, 148] on select "Select 3 - 5 Day Bound Printed Matter Express Mail Flat-Rate Envelope Express M…" at bounding box center [99, 147] width 172 height 13
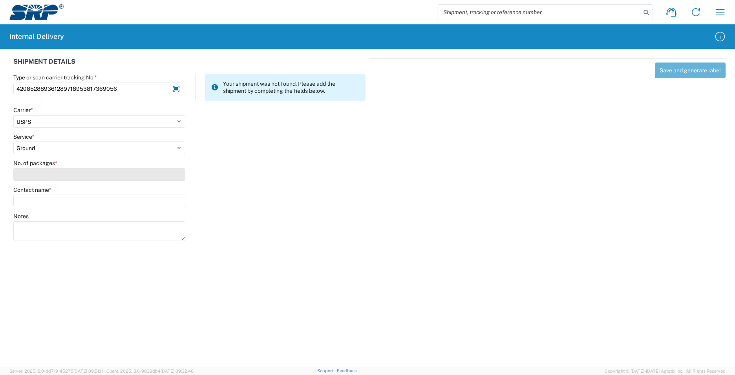
click at [35, 173] on input "No. of packages *" at bounding box center [99, 174] width 172 height 13
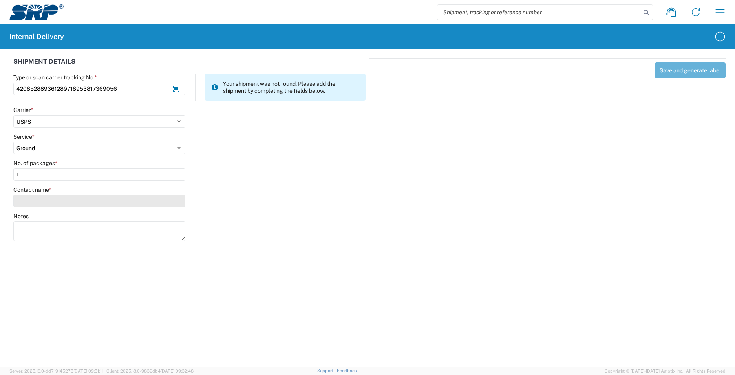
type input "1"
click at [27, 203] on input "Contact name *" at bounding box center [99, 200] width 172 height 13
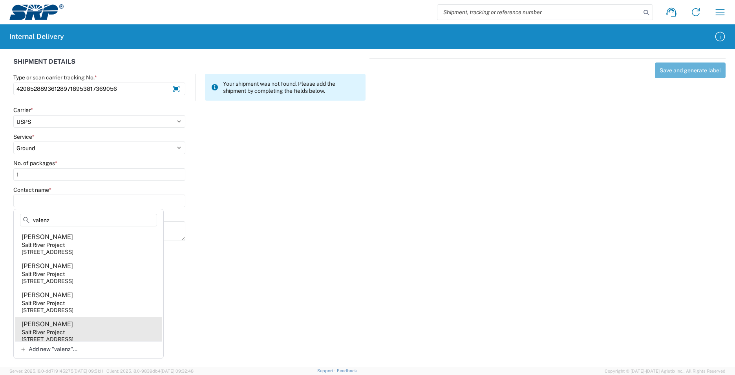
type input "valenz"
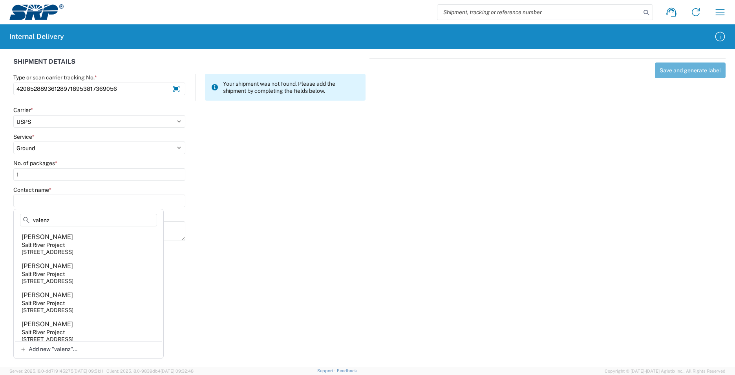
drag, startPoint x: 90, startPoint y: 336, endPoint x: 122, endPoint y: 308, distance: 43.1
click at [73, 335] on div "[STREET_ADDRESS]" at bounding box center [48, 338] width 52 height 7
type input "[PERSON_NAME]"
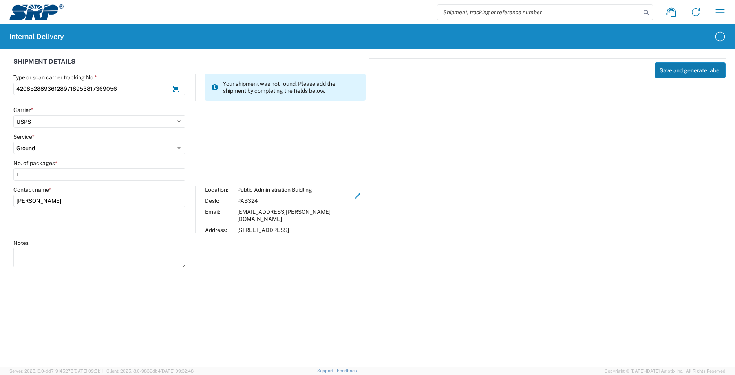
click at [684, 66] on button "Save and generate label" at bounding box center [690, 70] width 71 height 16
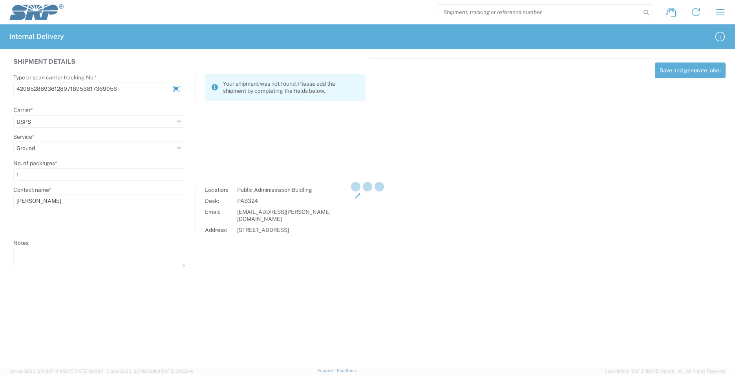
select select
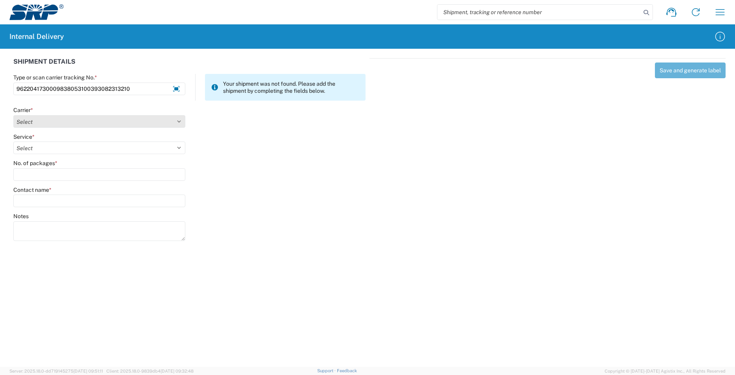
type input "9622041730009838053100393082313210"
click at [51, 123] on select "Select AcctPay Amazon Logistics ATI Trucking BC Dimerco Logistics Empire Southw…" at bounding box center [99, 121] width 172 height 13
select select "5"
click at [13, 115] on select "Select AcctPay Amazon Logistics ATI Trucking BC Dimerco Logistics Empire Southw…" at bounding box center [99, 121] width 172 height 13
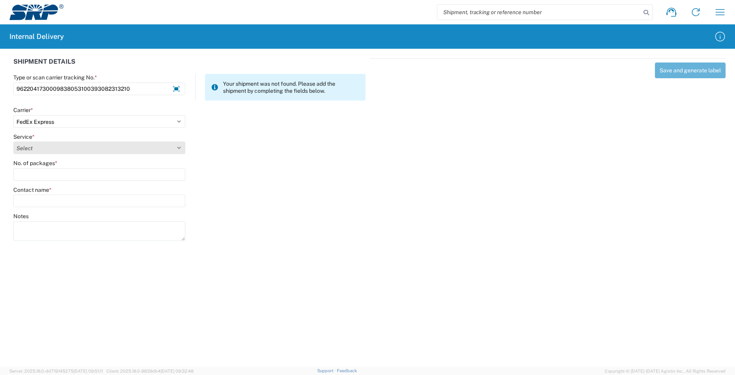
click at [41, 145] on select "Select 1Day Freight 2Day 2Day AM 2Day AM One Rate 2Day Freight 2Day One Rate 3 …" at bounding box center [99, 147] width 172 height 13
select select "12"
click at [41, 145] on select "Select 1Day Freight 2Day 2Day AM 2Day AM One Rate 2Day Freight 2Day One Rate 3 …" at bounding box center [99, 147] width 172 height 13
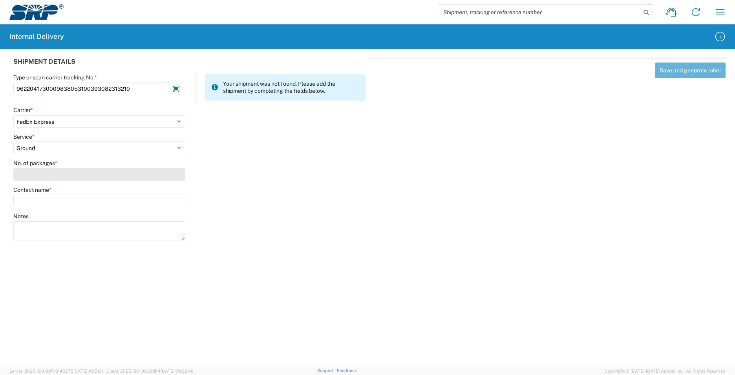
click at [44, 173] on input "No. of packages *" at bounding box center [99, 174] width 172 height 13
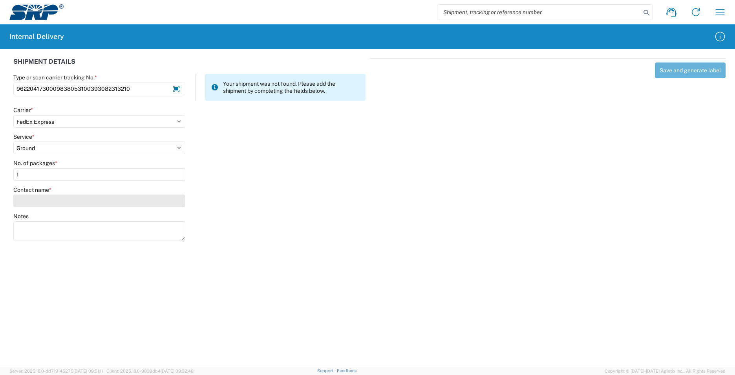
type input "1"
click at [48, 195] on input "Contact name *" at bounding box center [99, 200] width 172 height 13
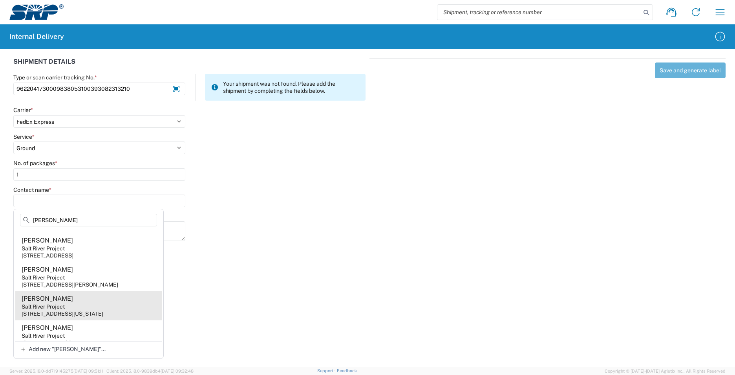
scroll to position [236, 0]
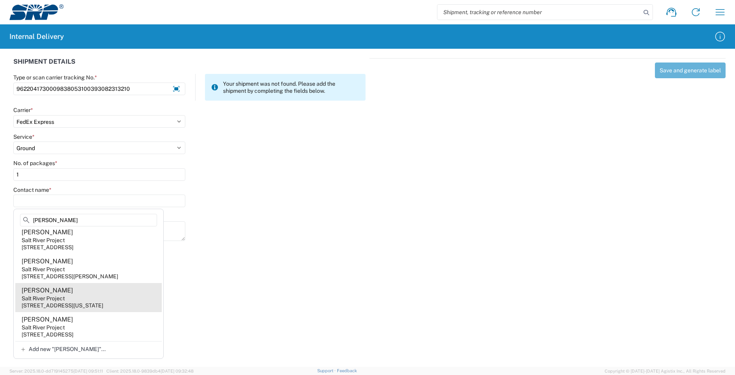
type input "[PERSON_NAME]"
click at [110, 301] on agx-address-suggestion-item "[PERSON_NAME] Salt River Project [STREET_ADDRESS][US_STATE]" at bounding box center [88, 297] width 147 height 29
type input "[PERSON_NAME]"
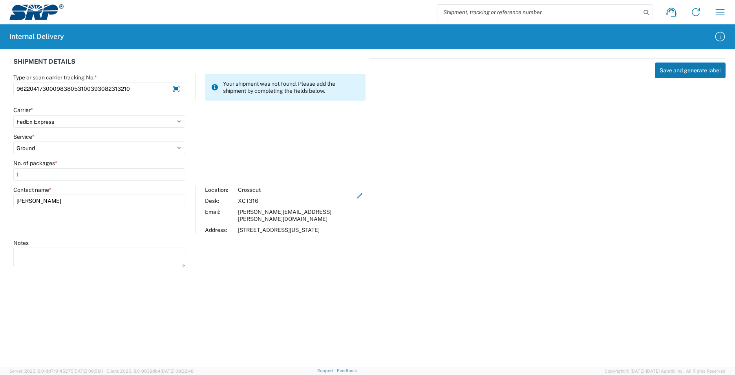
click at [671, 65] on button "Save and generate label" at bounding box center [690, 70] width 71 height 16
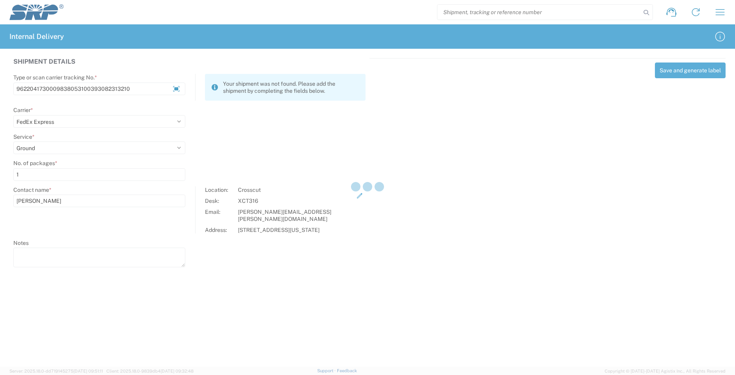
select select
